Goal: Task Accomplishment & Management: Manage account settings

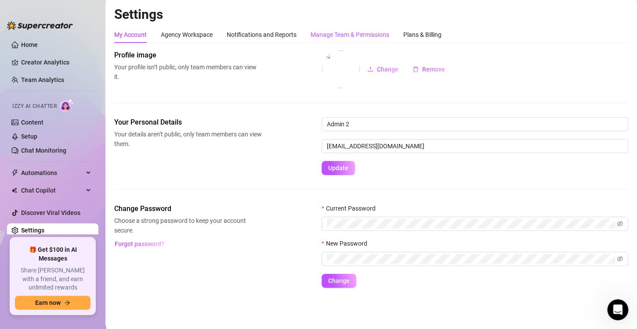
click at [342, 31] on div "Manage Team & Permissions" at bounding box center [349, 35] width 79 height 10
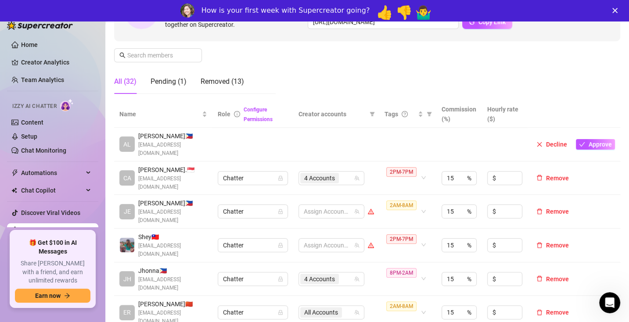
scroll to position [132, 0]
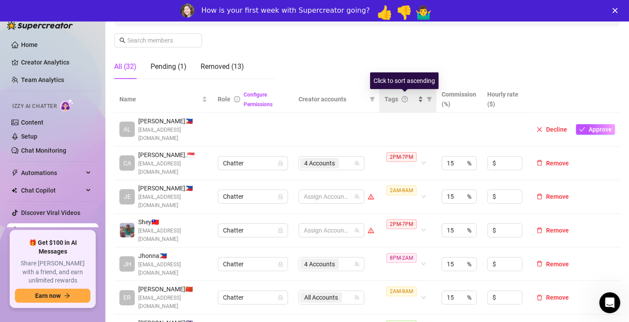
click at [421, 101] on div "Tags" at bounding box center [404, 99] width 39 height 10
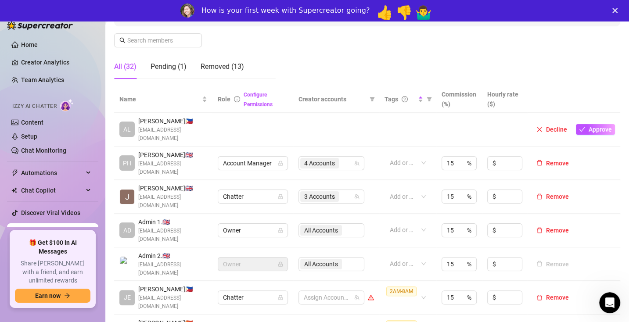
scroll to position [176, 0]
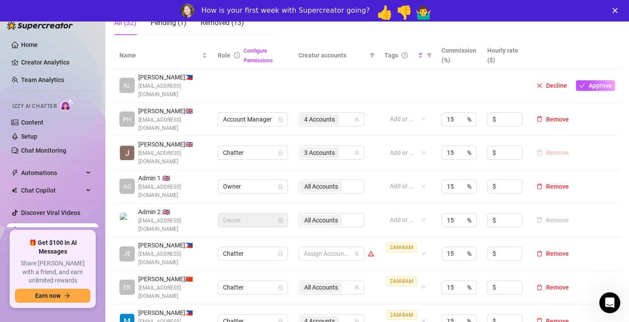
click at [558, 150] on span "Remove" at bounding box center [557, 152] width 23 height 7
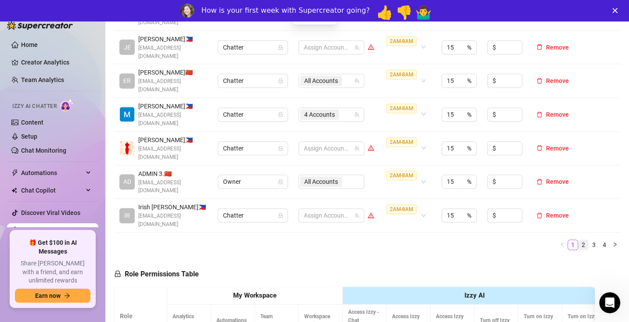
scroll to position [351, 0]
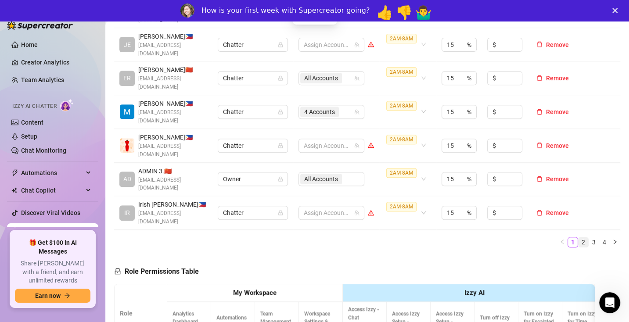
click at [587, 238] on link "2" at bounding box center [584, 243] width 10 height 10
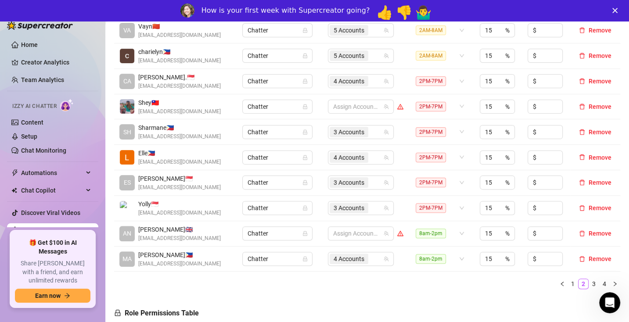
scroll to position [220, 0]
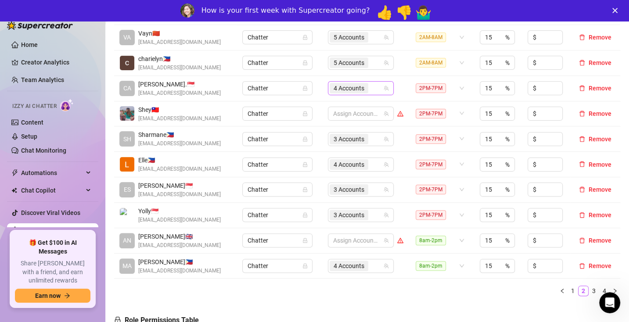
click at [352, 90] on span "4 Accounts" at bounding box center [349, 88] width 31 height 10
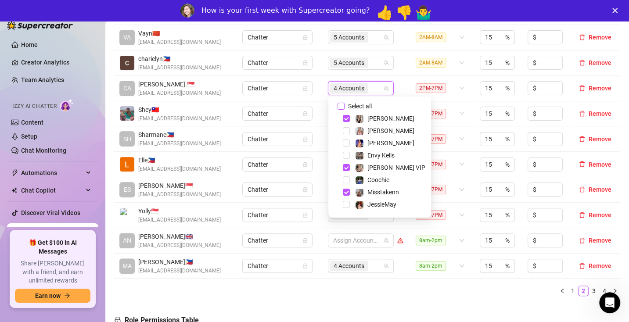
click at [340, 106] on input "Select all" at bounding box center [341, 106] width 7 height 7
checkbox input "false"
click at [349, 88] on div at bounding box center [356, 88] width 53 height 12
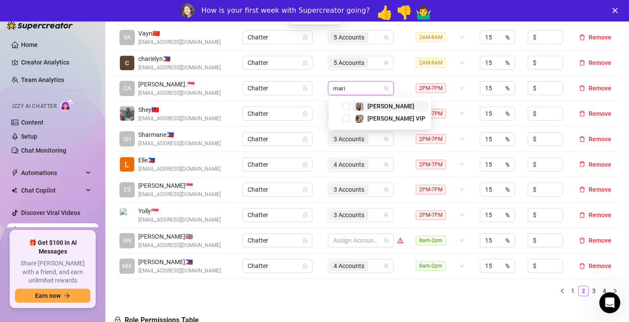
type input "[PERSON_NAME]"
click at [349, 107] on span "Select tree node" at bounding box center [346, 106] width 7 height 7
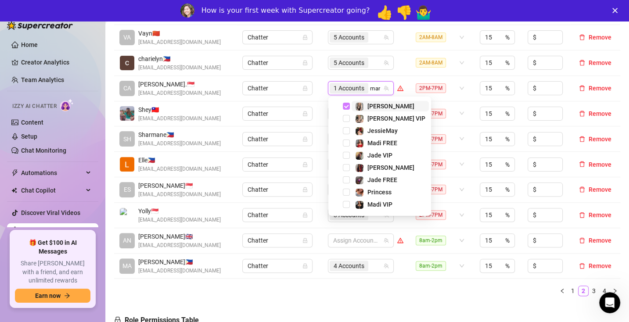
type input "[PERSON_NAME]"
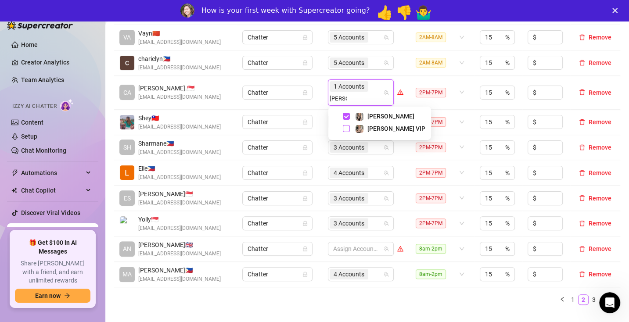
click at [345, 126] on span "Select tree node" at bounding box center [346, 128] width 7 height 7
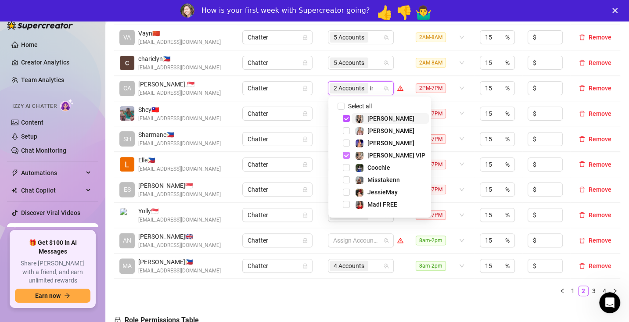
type input "ink"
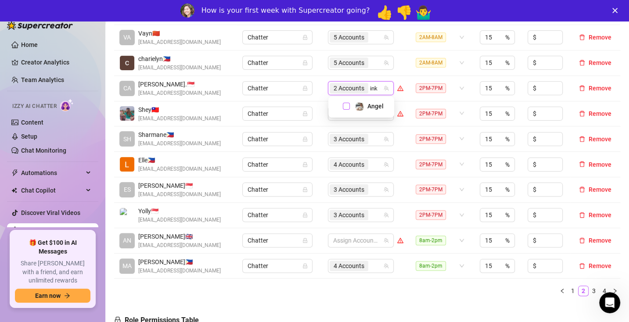
click at [348, 108] on span "Select tree node" at bounding box center [346, 106] width 7 height 7
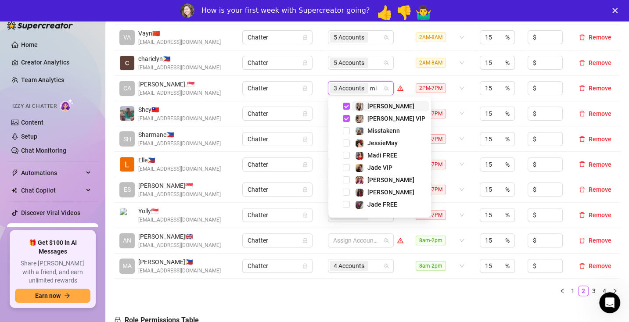
type input "mis"
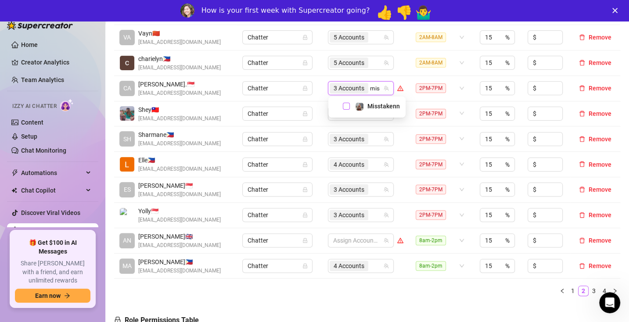
click at [345, 107] on span "Select tree node" at bounding box center [346, 106] width 7 height 7
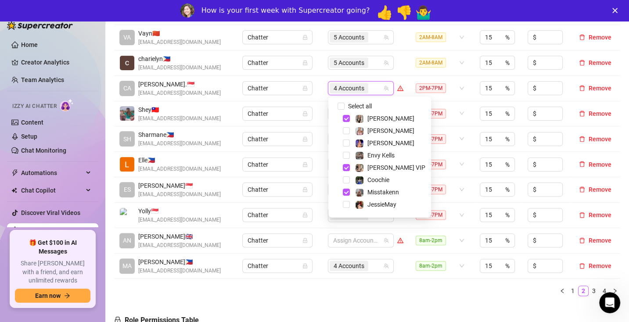
click at [320, 94] on td "Chatter" at bounding box center [280, 88] width 86 height 25
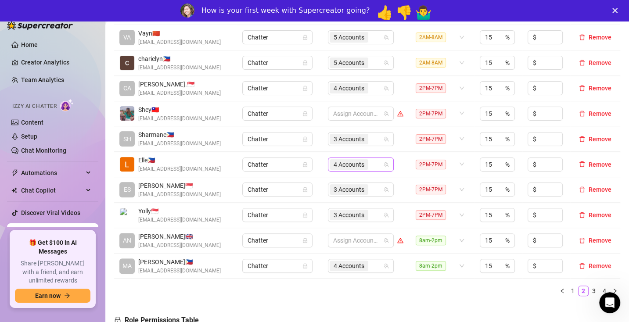
click at [353, 163] on span "4 Accounts" at bounding box center [349, 165] width 31 height 10
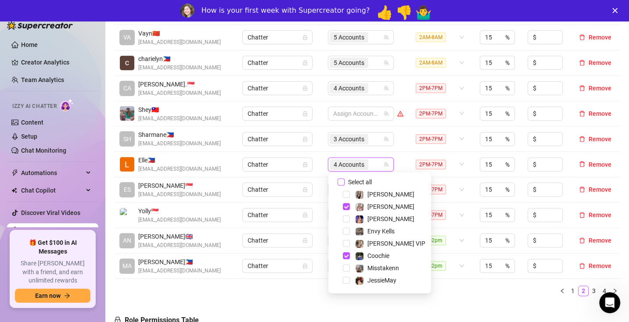
click at [338, 180] on input "Select all" at bounding box center [341, 182] width 7 height 7
checkbox input "false"
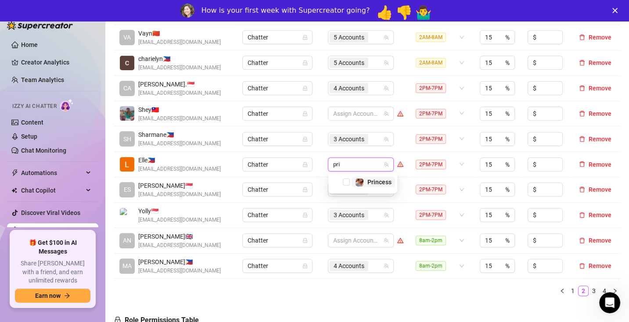
type input "prin"
click at [347, 181] on span "Select tree node" at bounding box center [346, 182] width 7 height 7
type input "[PERSON_NAME]"
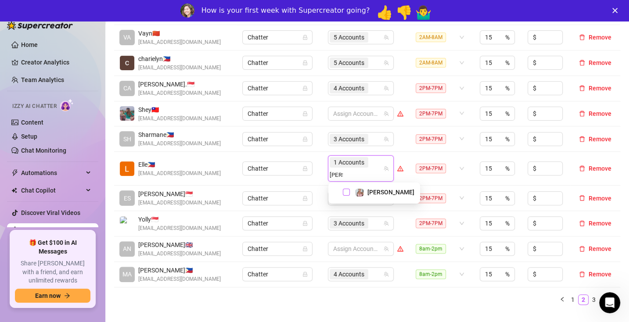
click at [345, 193] on span "Select tree node" at bounding box center [346, 192] width 7 height 7
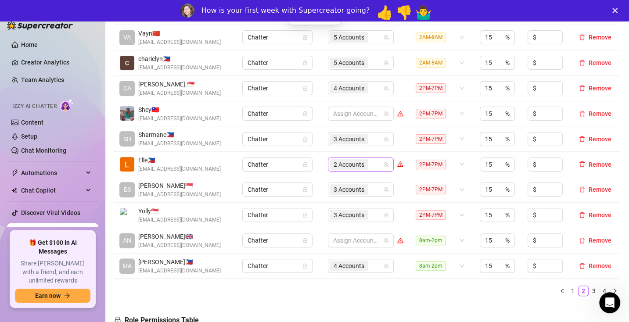
click at [378, 162] on div "2 Accounts" at bounding box center [356, 164] width 53 height 12
type input "phoe"
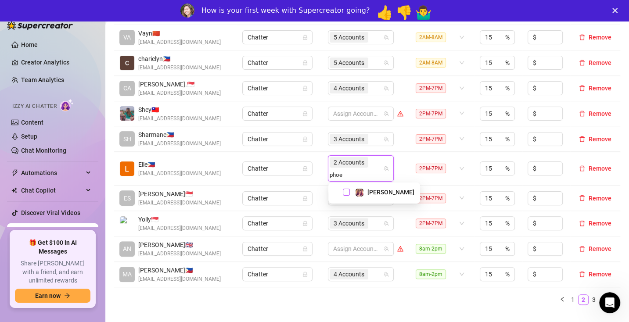
click at [347, 191] on span "Select tree node" at bounding box center [346, 192] width 7 height 7
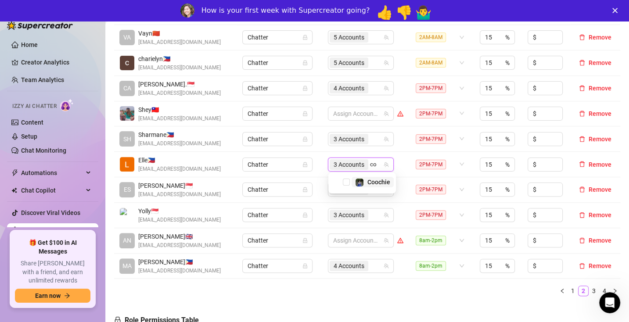
type input "coo"
click at [344, 181] on span "Select tree node" at bounding box center [346, 182] width 7 height 7
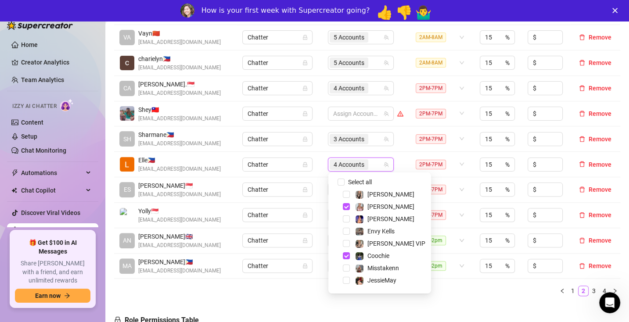
click at [322, 174] on td "Chatter" at bounding box center [280, 164] width 86 height 25
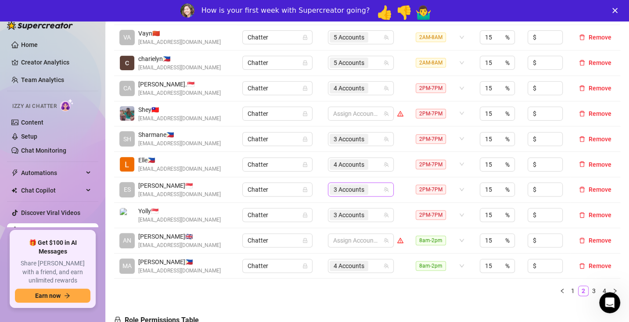
click at [349, 189] on span "3 Accounts" at bounding box center [349, 190] width 31 height 10
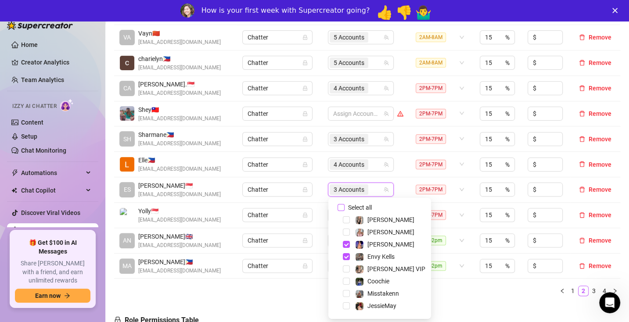
click at [341, 207] on input "Select all" at bounding box center [341, 207] width 7 height 7
checkbox input "false"
click at [346, 193] on div at bounding box center [356, 190] width 53 height 12
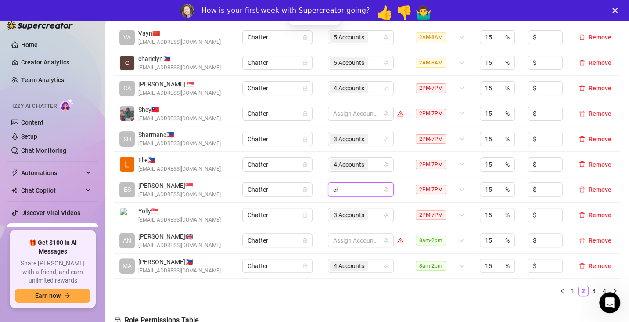
type input "[PERSON_NAME]"
click at [345, 207] on span "Select tree node" at bounding box center [346, 207] width 7 height 7
type input "jade"
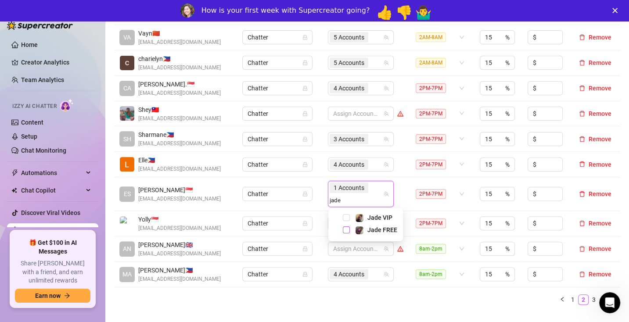
click at [345, 229] on span "Select tree node" at bounding box center [346, 230] width 7 height 7
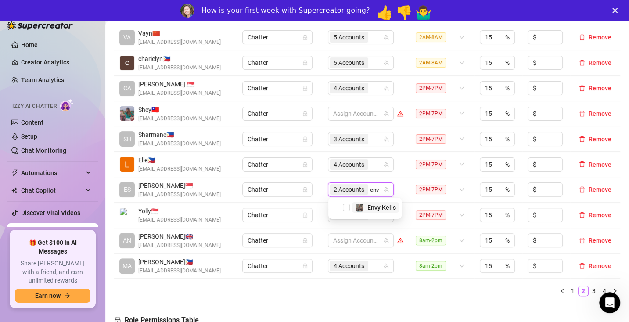
type input "envy"
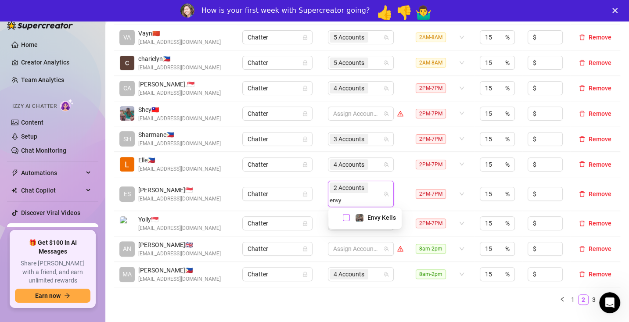
click at [347, 218] on span "Select tree node" at bounding box center [346, 217] width 7 height 7
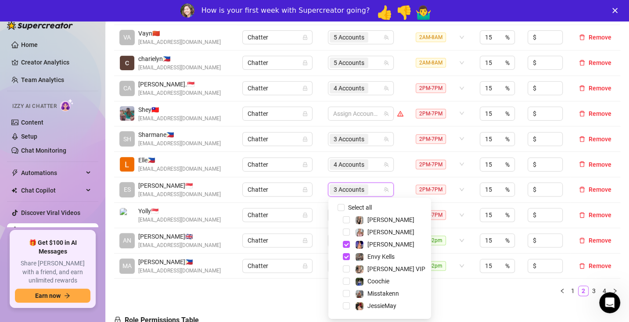
click at [315, 189] on td "Chatter" at bounding box center [280, 189] width 86 height 25
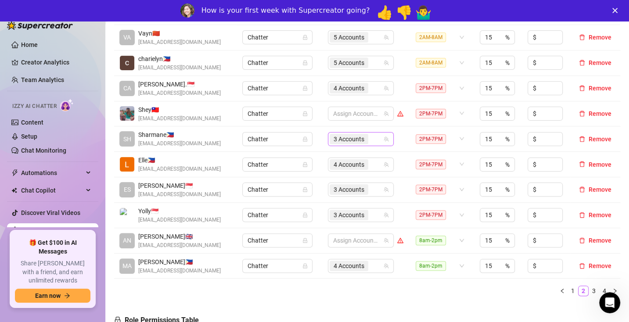
click at [352, 138] on span "3 Accounts" at bounding box center [349, 139] width 31 height 10
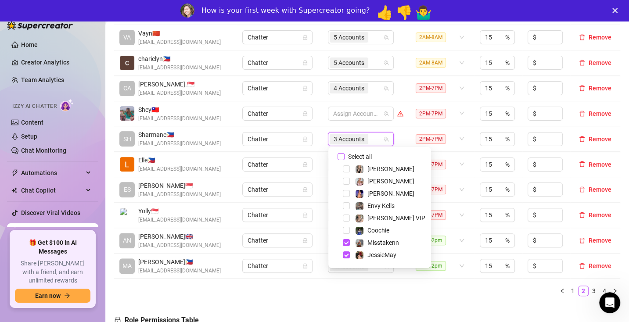
click at [342, 155] on input "Select all" at bounding box center [341, 156] width 7 height 7
checkbox input "false"
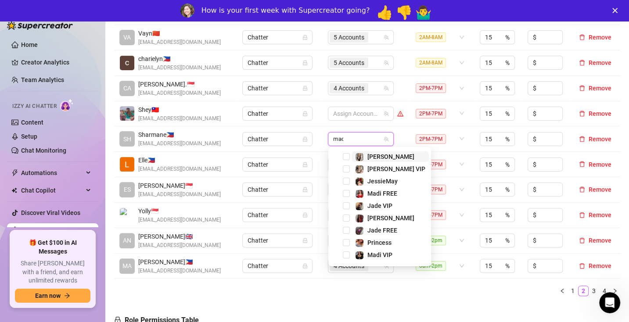
type input "madi"
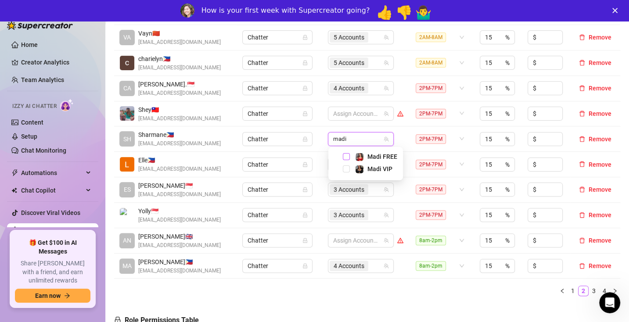
click at [349, 156] on span "Select tree node" at bounding box center [346, 156] width 7 height 7
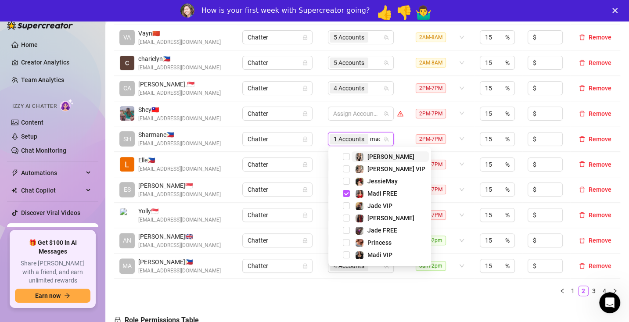
type input "madi"
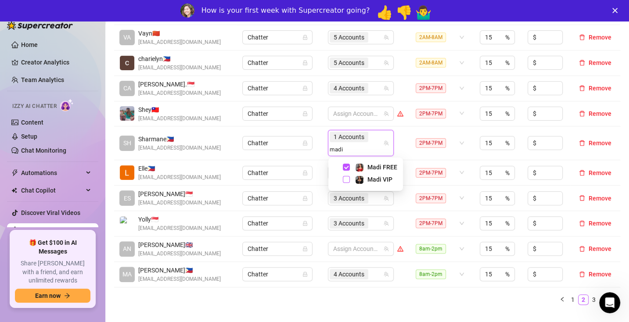
click at [347, 177] on span "Select tree node" at bounding box center [346, 179] width 7 height 7
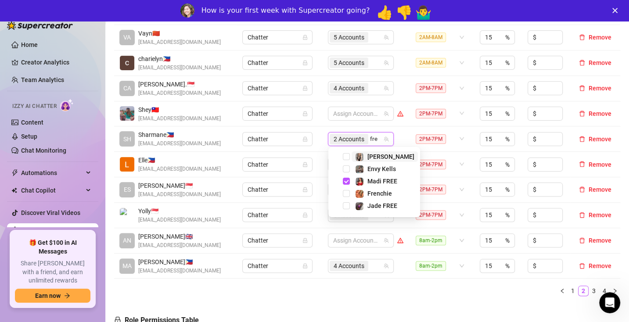
type input "fren"
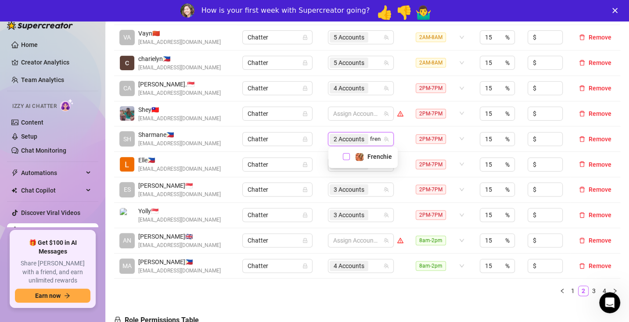
click at [347, 158] on span "Select tree node" at bounding box center [346, 156] width 7 height 7
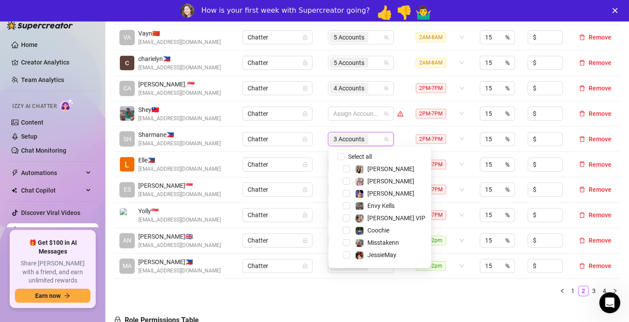
click at [316, 152] on td "Chatter" at bounding box center [280, 164] width 86 height 25
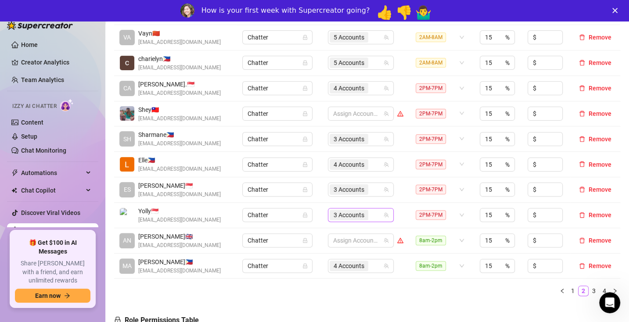
click at [358, 212] on span "3 Accounts" at bounding box center [349, 215] width 31 height 10
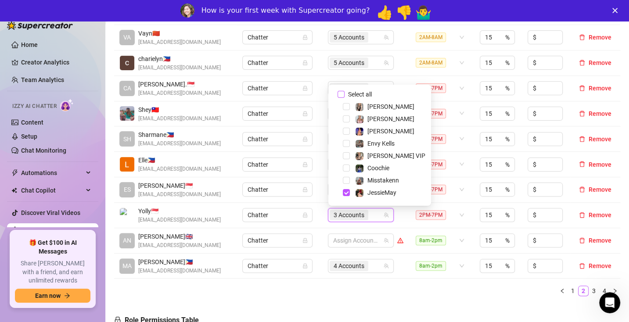
click at [343, 94] on input "Select all" at bounding box center [341, 94] width 7 height 7
checkbox input "false"
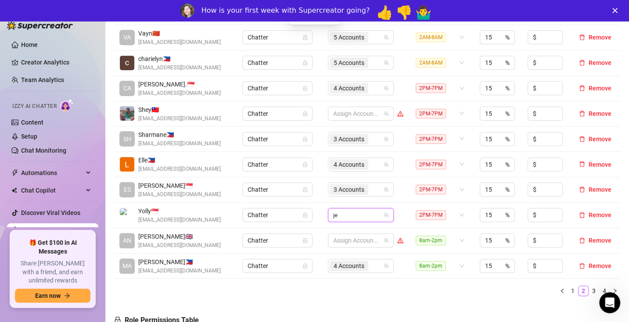
type input "jes"
click at [346, 194] on span "Select tree node" at bounding box center [346, 194] width 7 height 7
type input "jade"
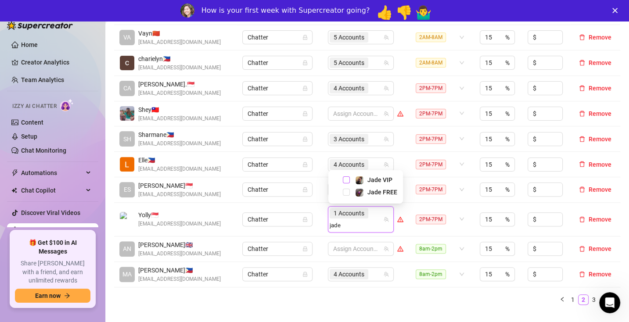
click at [347, 178] on span "Select tree node" at bounding box center [346, 179] width 7 height 7
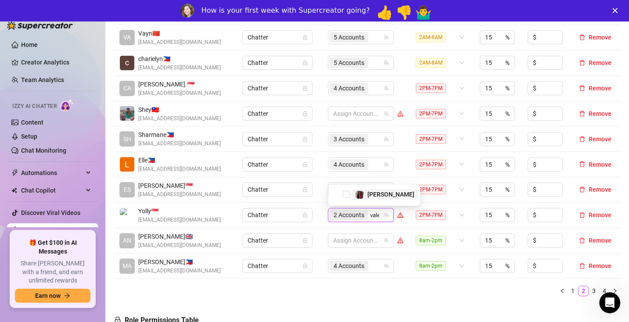
type input "valen"
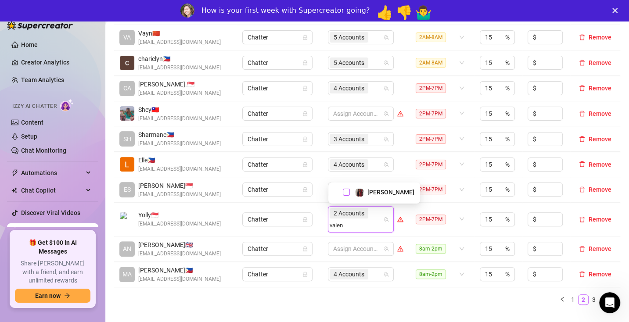
click at [345, 192] on span "Select tree node" at bounding box center [346, 192] width 7 height 7
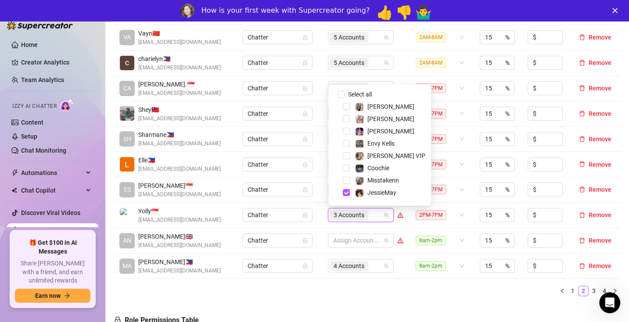
click at [318, 195] on td "Chatter" at bounding box center [280, 189] width 86 height 25
